Goal: Task Accomplishment & Management: Manage account settings

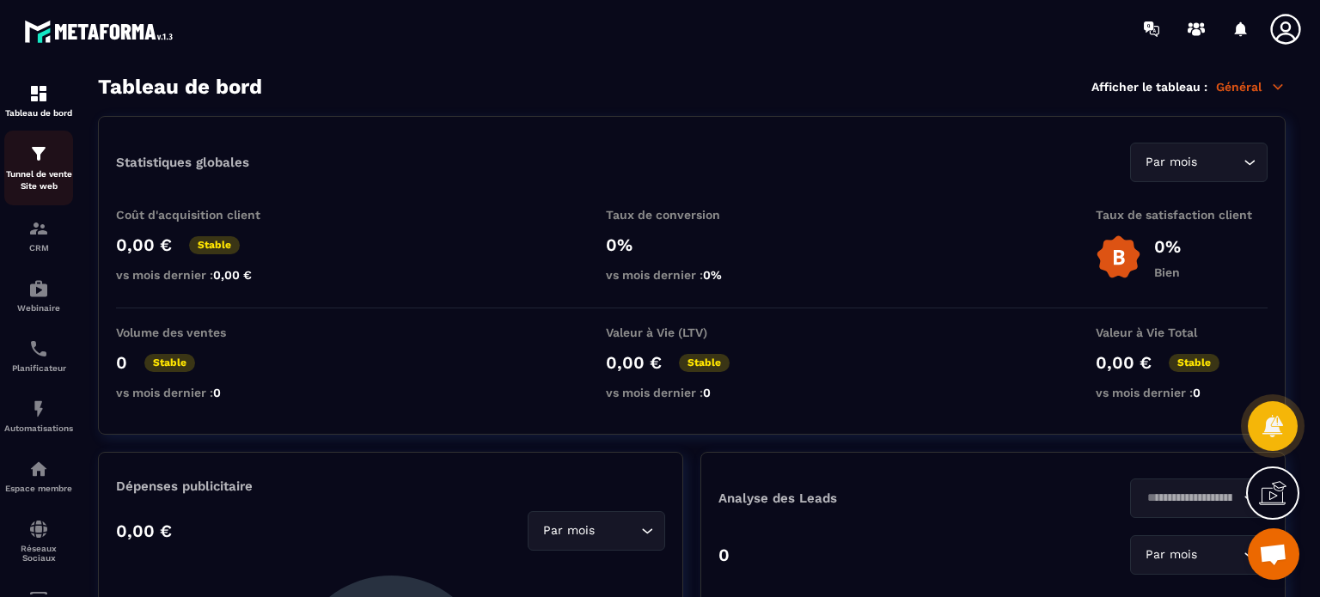
click at [26, 158] on div "Tunnel de vente Site web" at bounding box center [38, 168] width 69 height 49
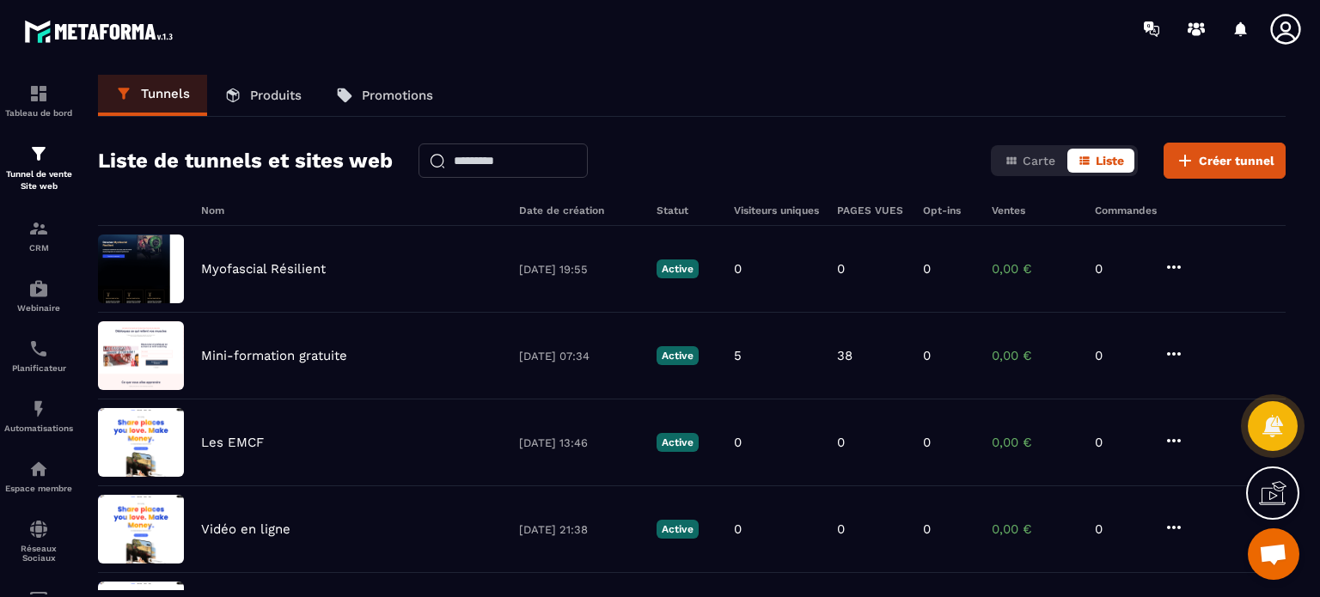
click at [1283, 30] on icon at bounding box center [1286, 29] width 30 height 30
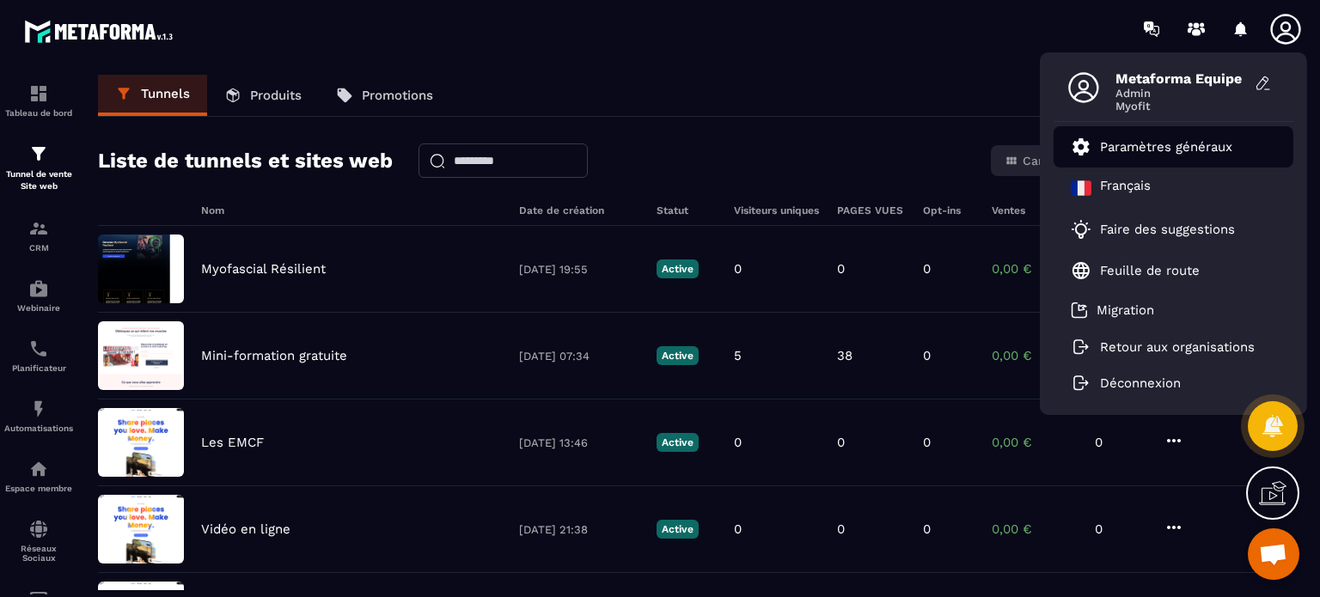
click at [1181, 154] on link "Paramètres généraux" at bounding box center [1152, 147] width 162 height 21
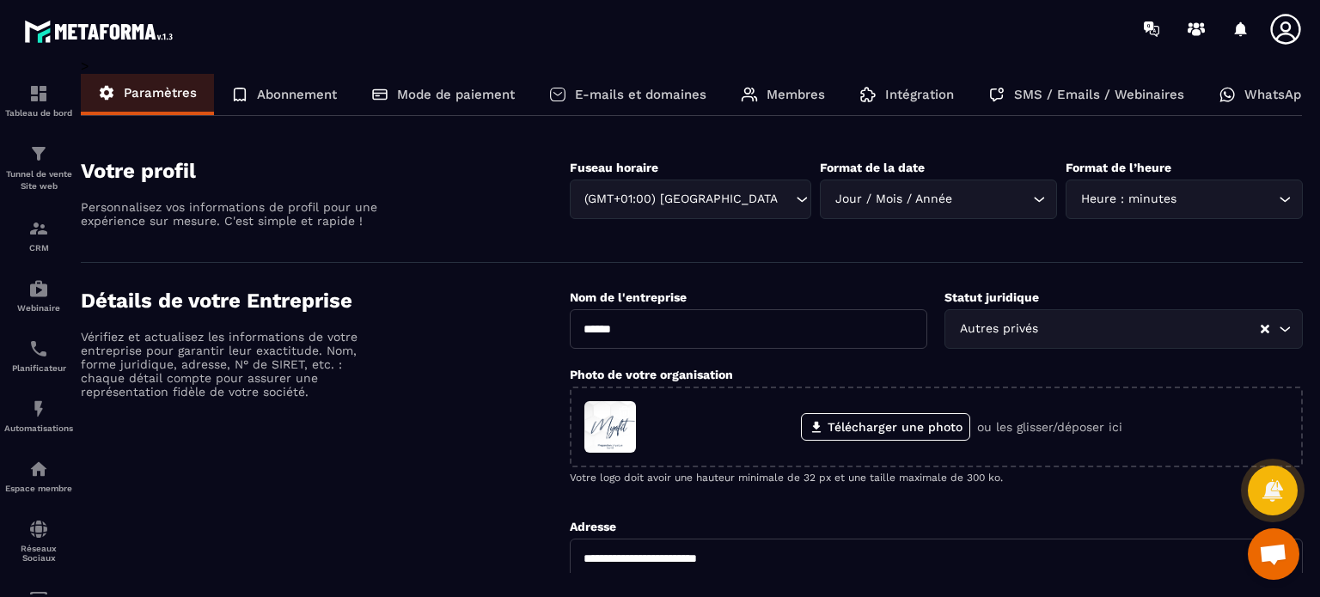
click at [1245, 95] on p "WhatsApp" at bounding box center [1277, 94] width 64 height 15
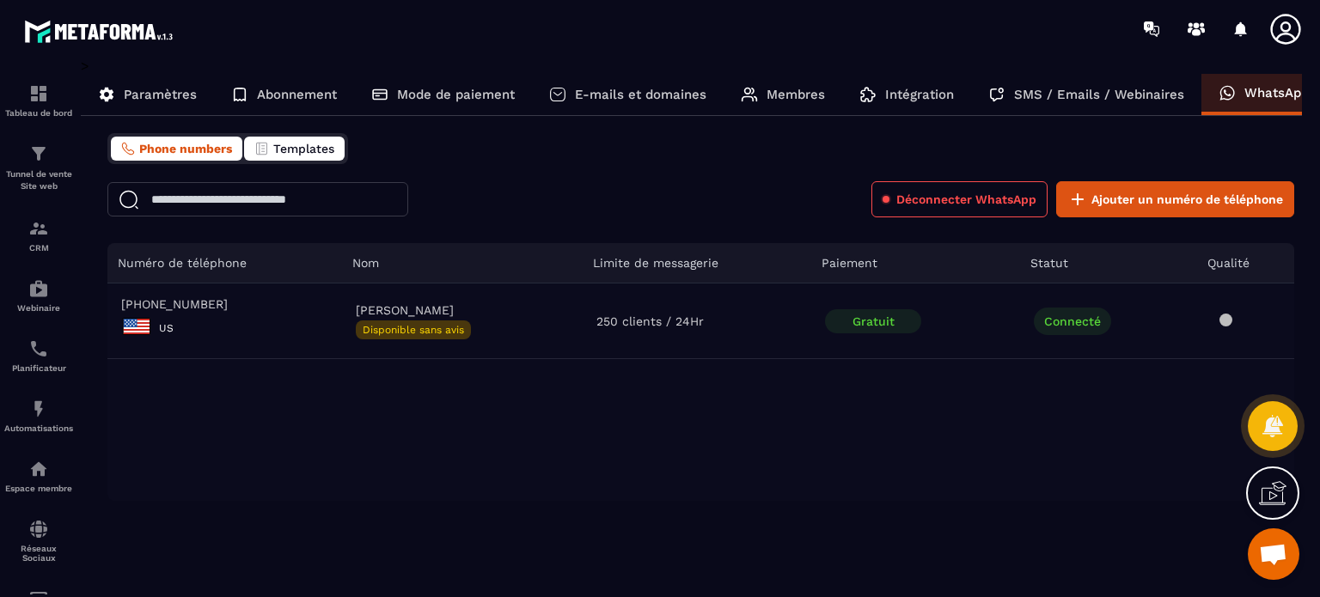
click at [282, 150] on span "Templates" at bounding box center [303, 149] width 61 height 14
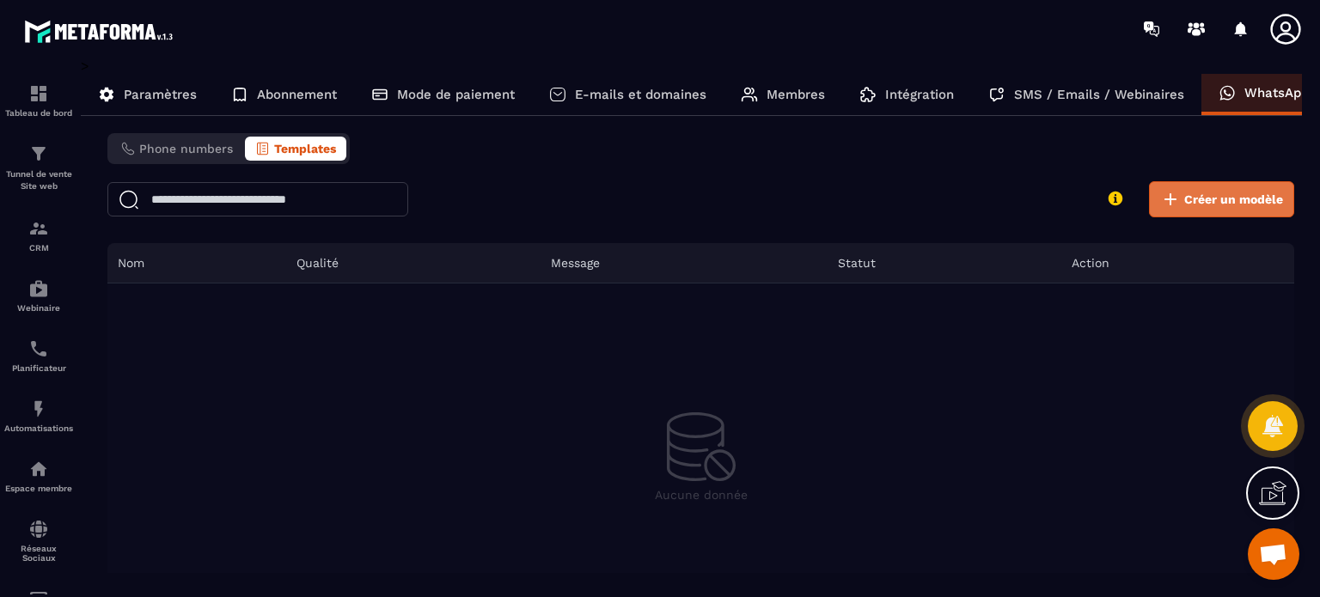
click at [1215, 211] on button "Créer un modèle" at bounding box center [1221, 199] width 145 height 36
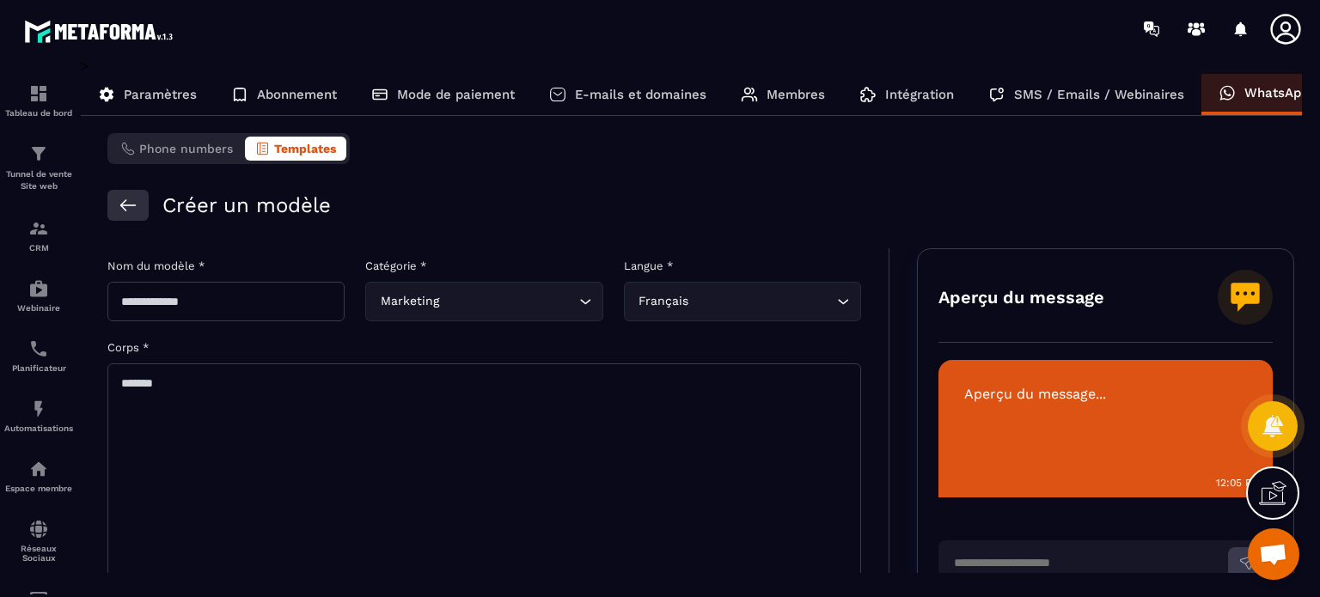
click at [127, 200] on icon at bounding box center [128, 205] width 21 height 21
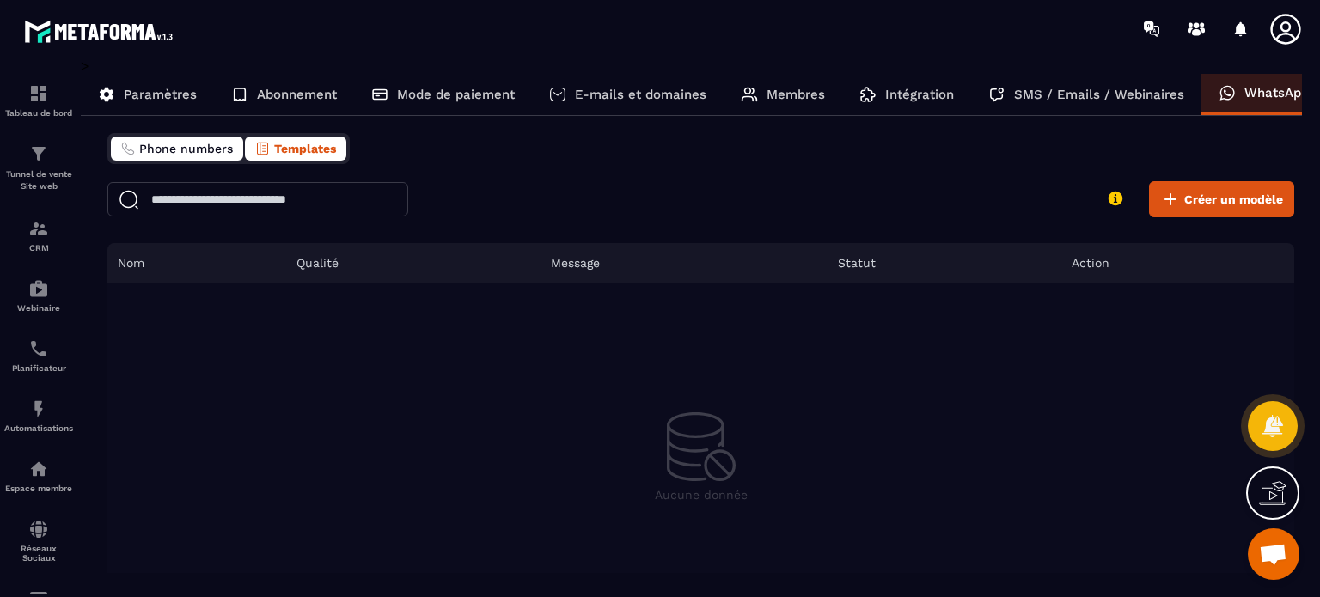
click at [173, 142] on span "Phone numbers" at bounding box center [186, 149] width 94 height 14
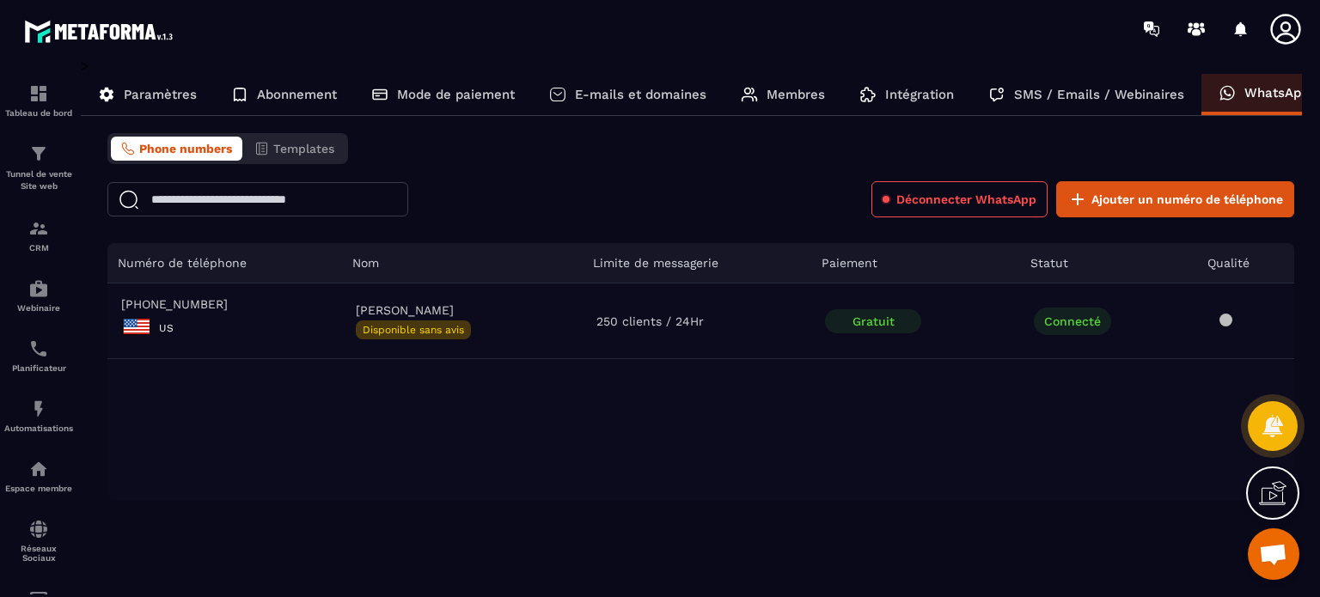
click at [996, 46] on div at bounding box center [761, 29] width 1118 height 58
click at [1295, 25] on icon at bounding box center [1286, 29] width 34 height 34
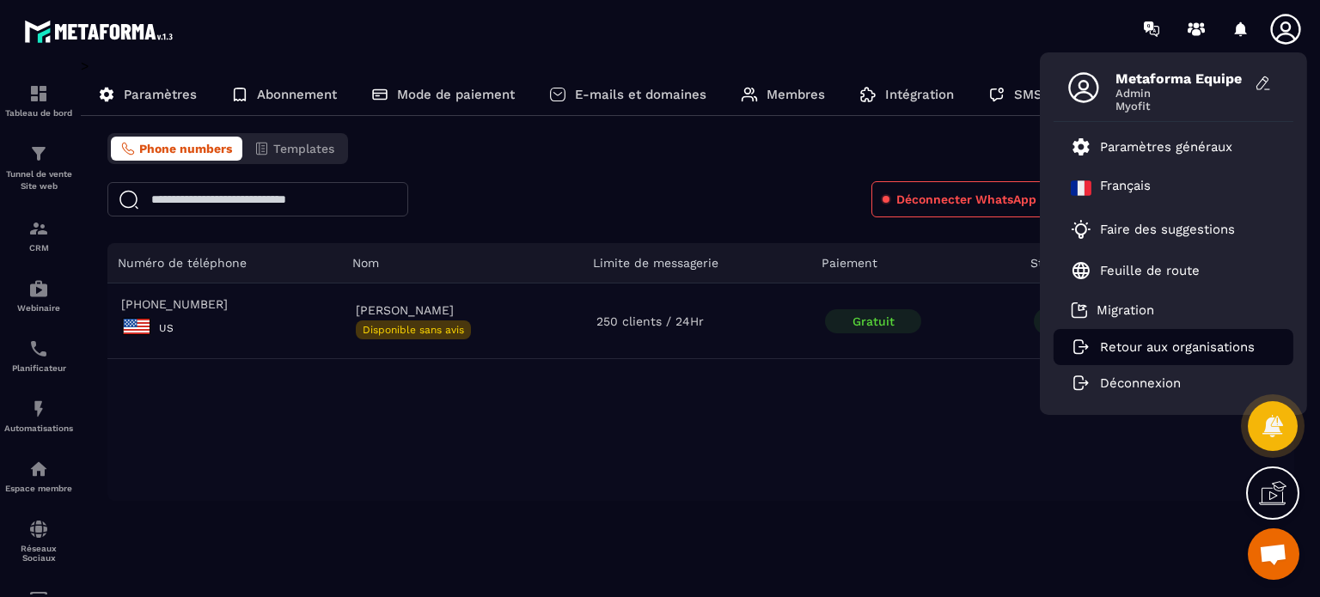
click at [1133, 340] on p "Retour aux organisations" at bounding box center [1177, 347] width 155 height 15
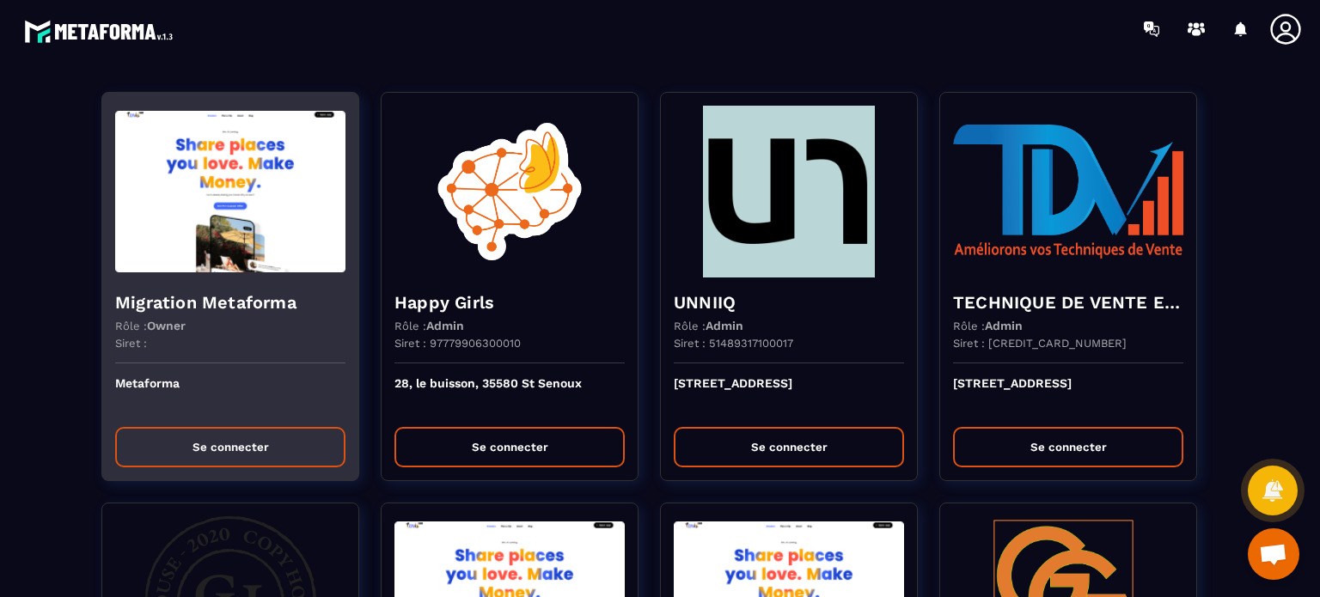
click at [189, 470] on div "Metaforma Se connecter" at bounding box center [230, 422] width 256 height 117
